Goal: Entertainment & Leisure: Consume media (video, audio)

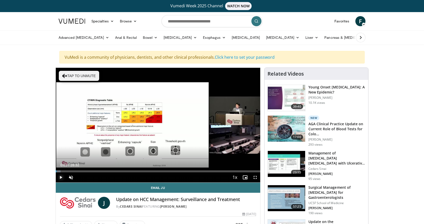
click at [61, 179] on span "Video Player" at bounding box center [61, 178] width 10 height 10
click at [71, 178] on span "Video Player" at bounding box center [71, 178] width 10 height 10
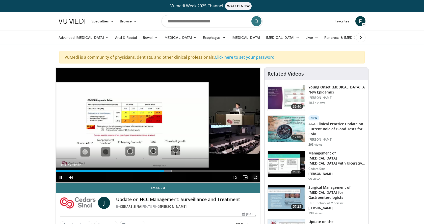
click at [255, 178] on span "Video Player" at bounding box center [255, 178] width 10 height 10
click at [59, 178] on span "Video Player" at bounding box center [61, 178] width 10 height 10
click at [256, 177] on span "Video Player" at bounding box center [255, 178] width 10 height 10
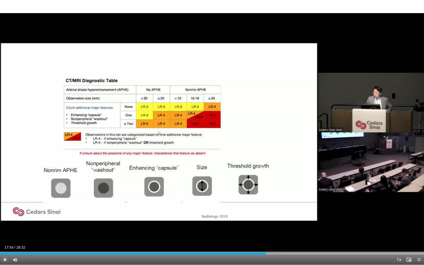
click at [6, 224] on span "Video Player" at bounding box center [5, 260] width 10 height 10
click at [36, 224] on div "Volume Level" at bounding box center [28, 260] width 14 height 2
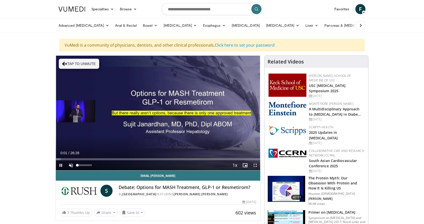
click at [71, 164] on video-js "**********" at bounding box center [158, 113] width 204 height 115
click at [60, 165] on span "Video Player" at bounding box center [61, 165] width 10 height 10
click at [71, 165] on span "Video Player" at bounding box center [71, 165] width 10 height 10
click at [59, 165] on span "Video Player" at bounding box center [61, 165] width 10 height 10
